Goal: Task Accomplishment & Management: Manage account settings

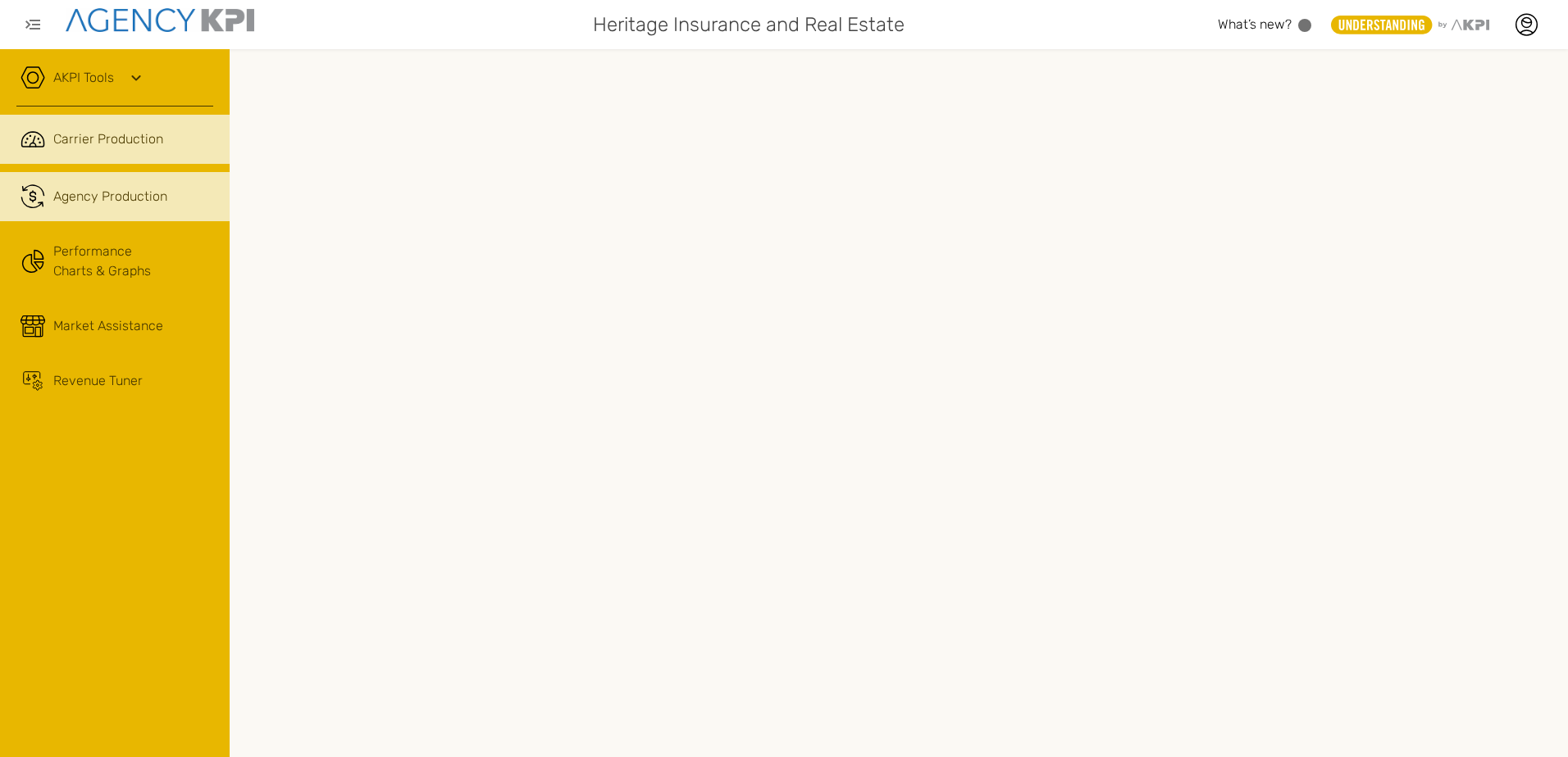
click at [94, 200] on span "Agency Production" at bounding box center [110, 196] width 114 height 19
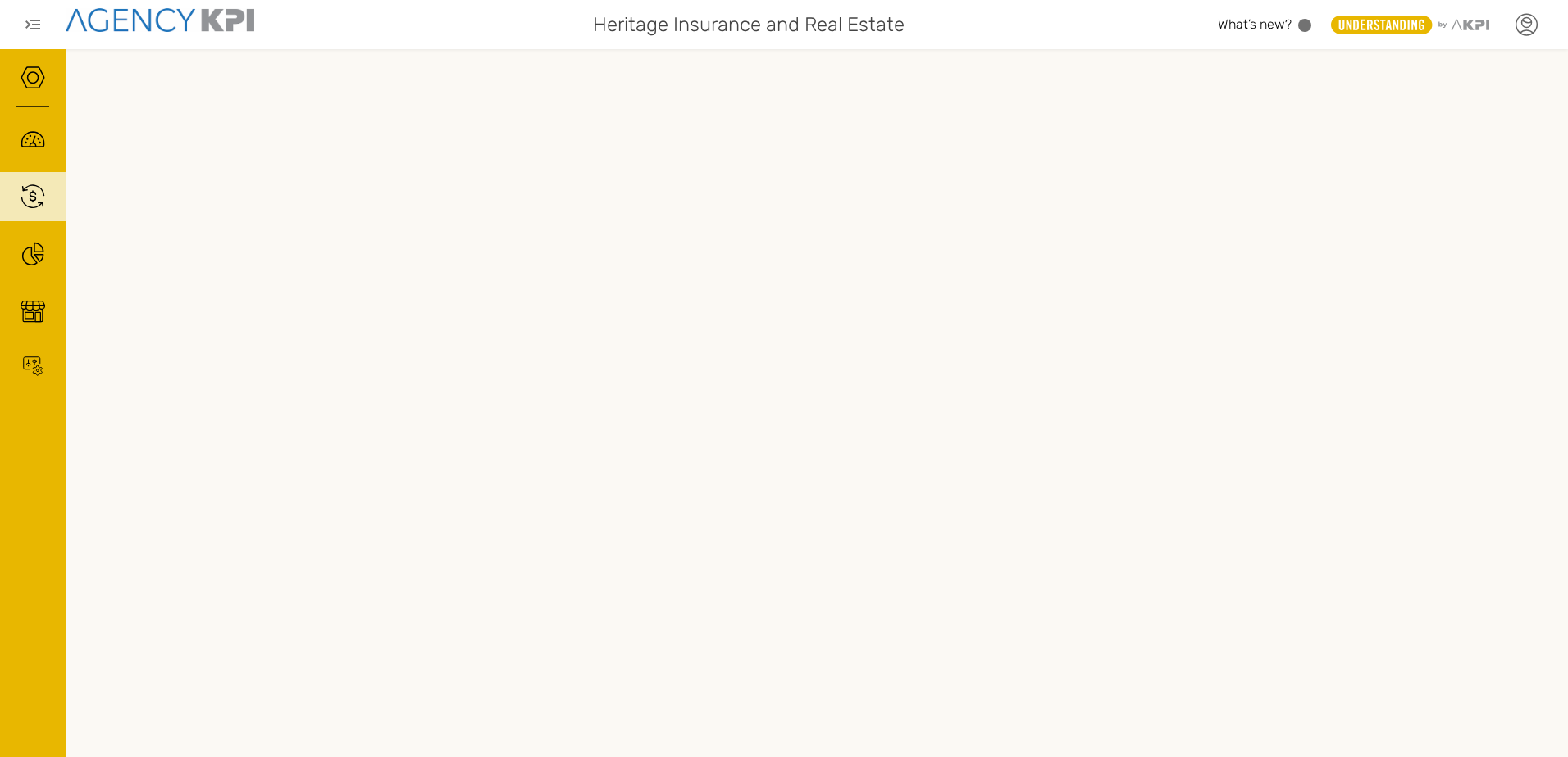
click at [1526, 22] on icon at bounding box center [1527, 20] width 9 height 3
click at [1402, 170] on link "Log Out" at bounding box center [1407, 169] width 40 height 14
